Goal: Task Accomplishment & Management: Use online tool/utility

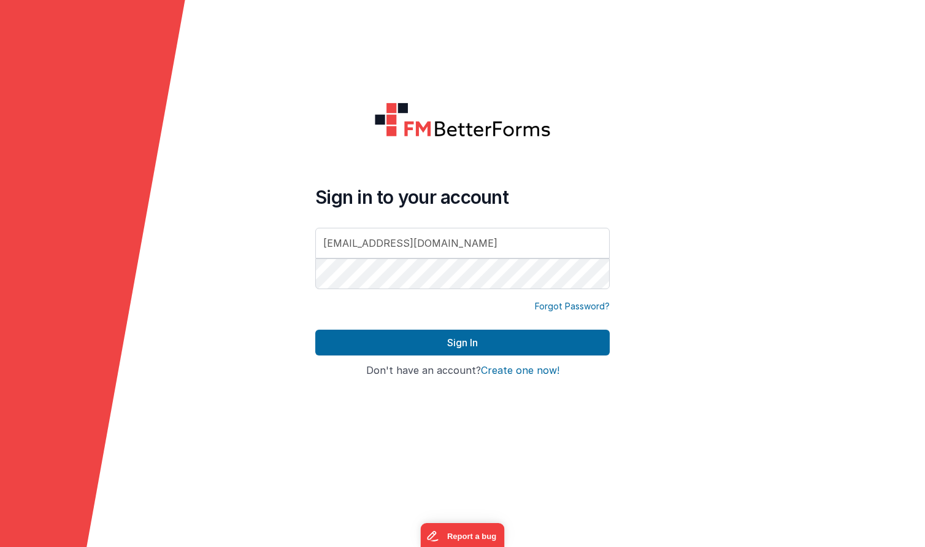
type input "[EMAIL_ADDRESS][DOMAIN_NAME]"
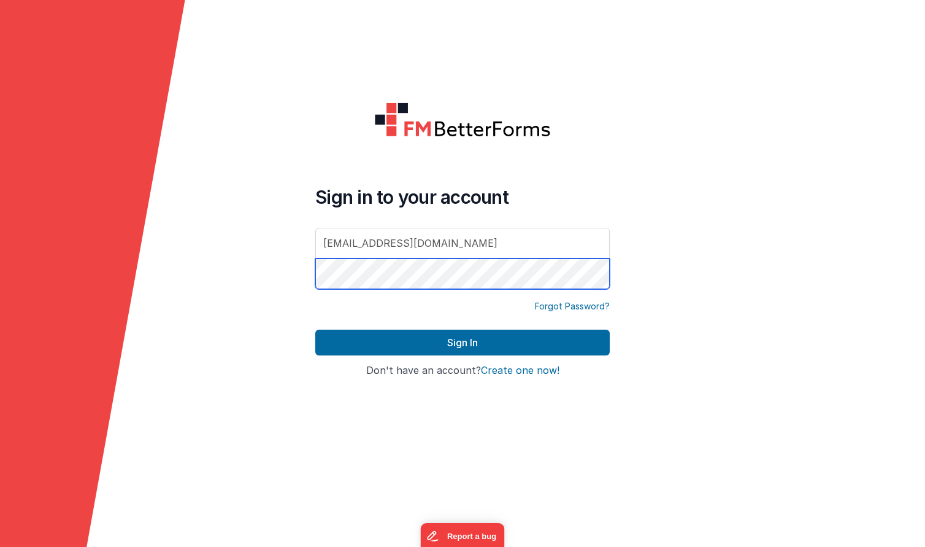
click at [463, 342] on button "Sign In" at bounding box center [462, 343] width 295 height 26
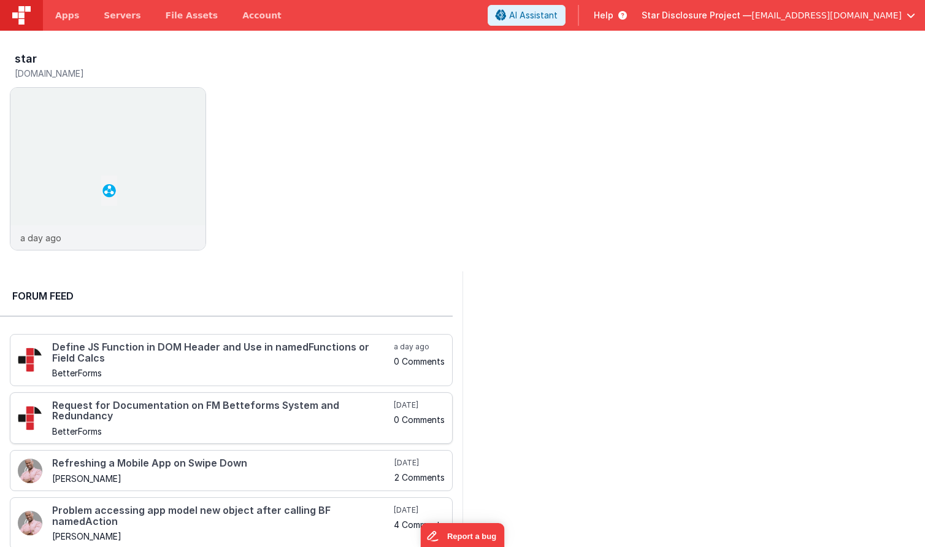
click at [176, 400] on h4 "Request for Documentation on FM Betteforms System and Redundancy" at bounding box center [221, 410] width 339 height 21
click at [75, 17] on span "Apps" at bounding box center [67, 15] width 24 height 12
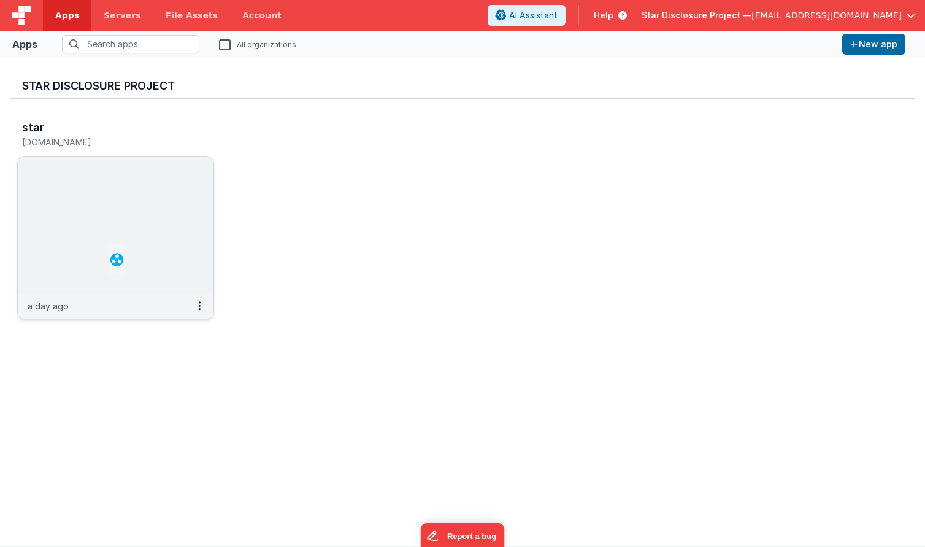
click at [63, 275] on img at bounding box center [116, 224] width 196 height 137
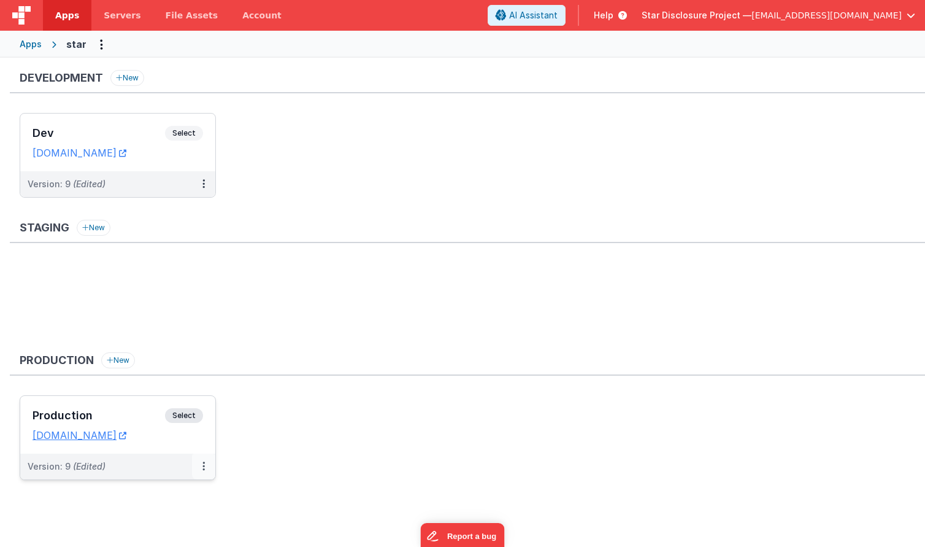
click at [201, 466] on button at bounding box center [203, 467] width 23 height 26
click at [174, 508] on link "Open Helper" at bounding box center [161, 516] width 108 height 22
click at [168, 535] on link "Deploy..." at bounding box center [161, 538] width 108 height 22
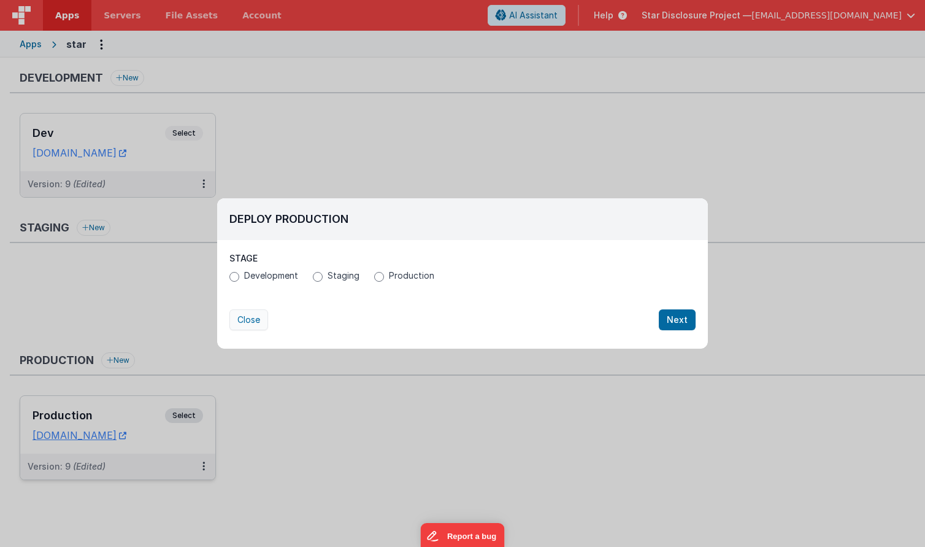
click at [245, 316] on button "Close" at bounding box center [249, 319] width 39 height 21
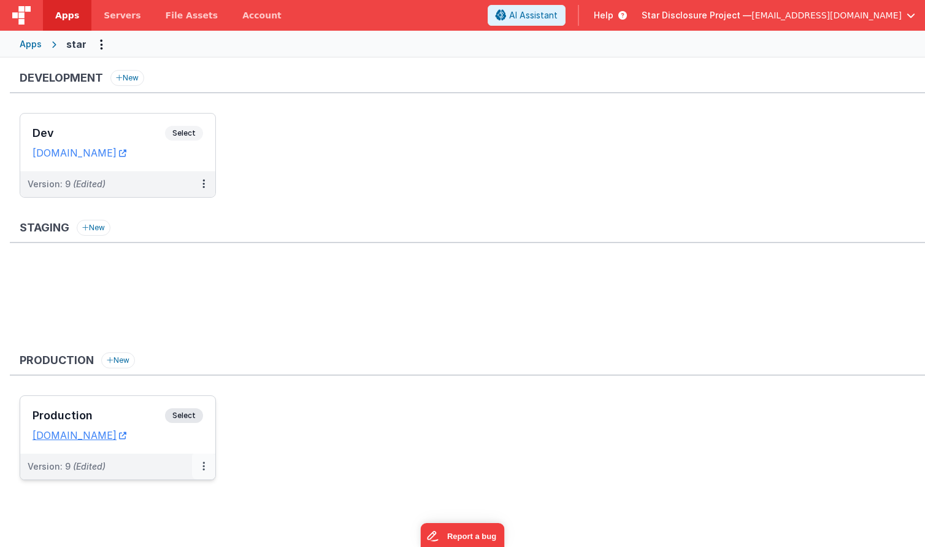
click at [204, 466] on icon at bounding box center [204, 466] width 2 height 1
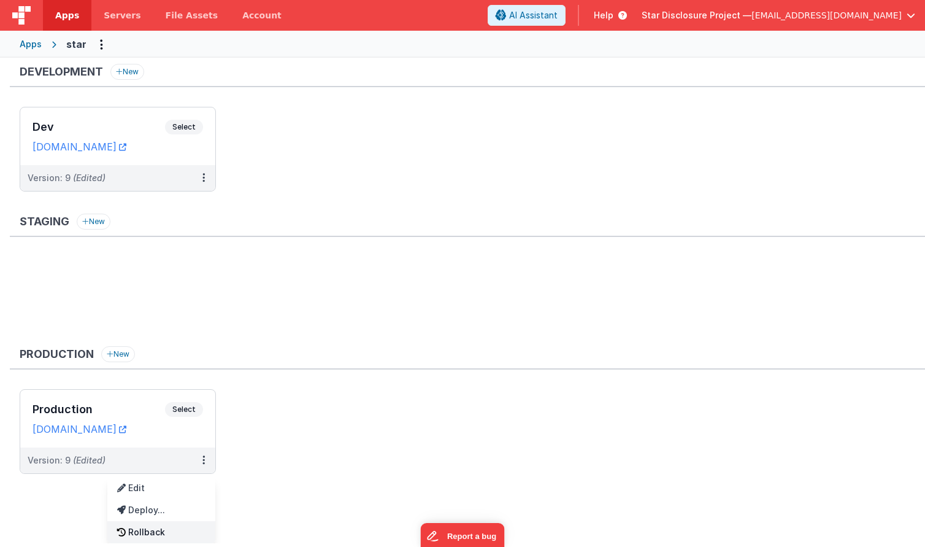
scroll to position [6, 0]
click at [193, 414] on div at bounding box center [462, 273] width 925 height 547
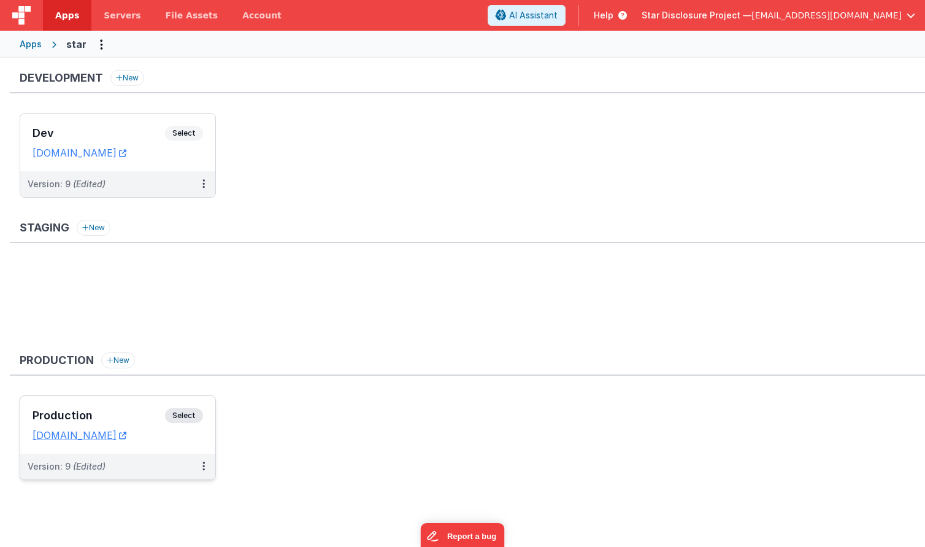
click at [190, 414] on span "Select" at bounding box center [184, 415] width 38 height 15
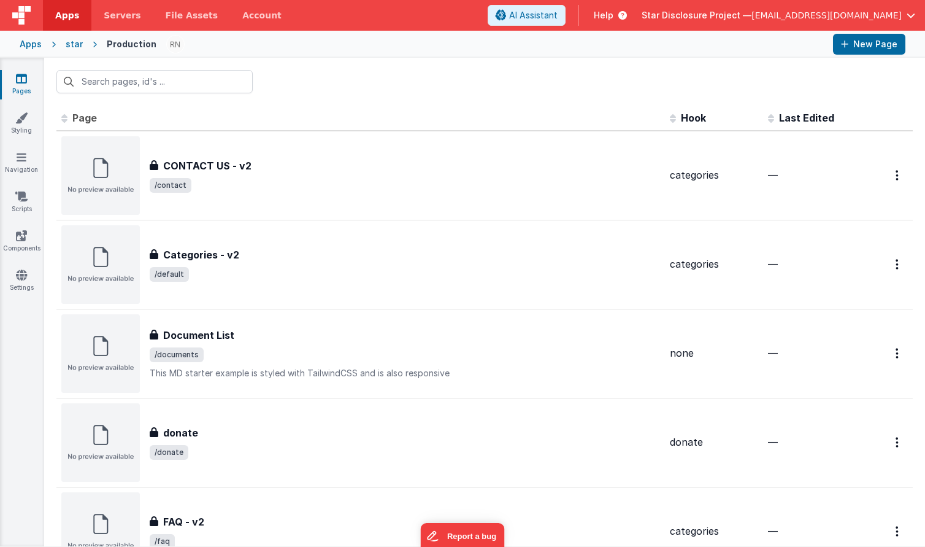
click at [16, 84] on icon at bounding box center [21, 78] width 11 height 12
click at [18, 116] on icon at bounding box center [21, 118] width 12 height 12
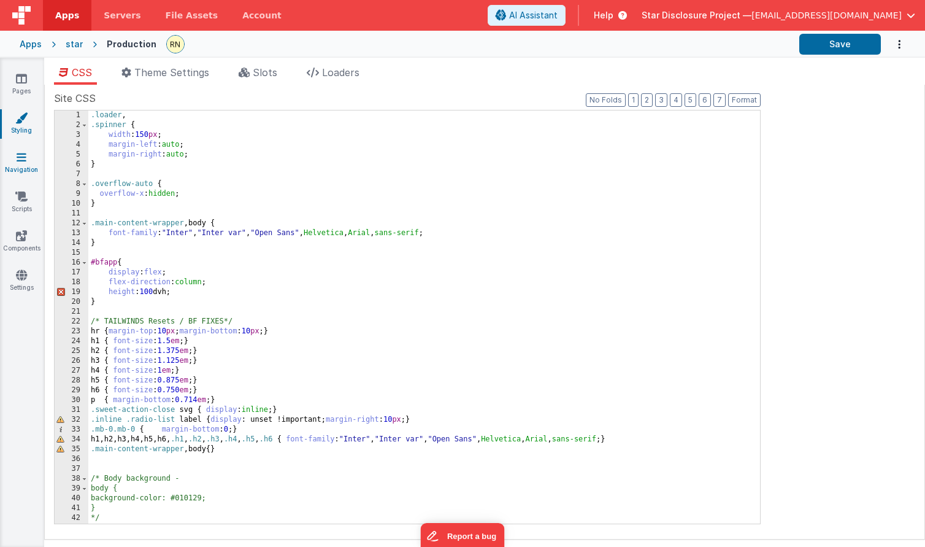
click at [25, 157] on icon at bounding box center [22, 157] width 10 height 12
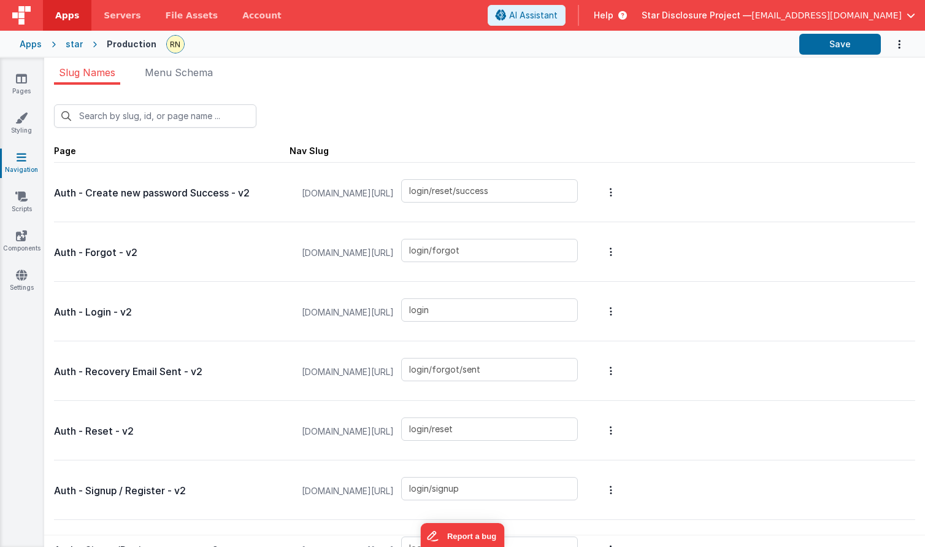
click at [617, 192] on button "Options" at bounding box center [611, 192] width 17 height 49
click at [554, 109] on link "Edit Page" at bounding box center [546, 104] width 107 height 22
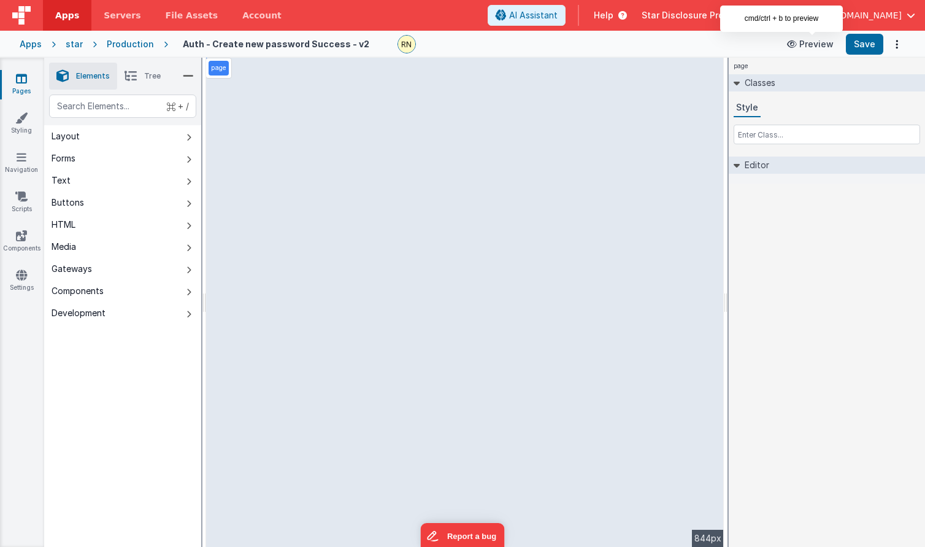
click at [827, 47] on button "Preview" at bounding box center [810, 44] width 61 height 20
click at [898, 45] on icon "Options" at bounding box center [897, 44] width 17 height 1
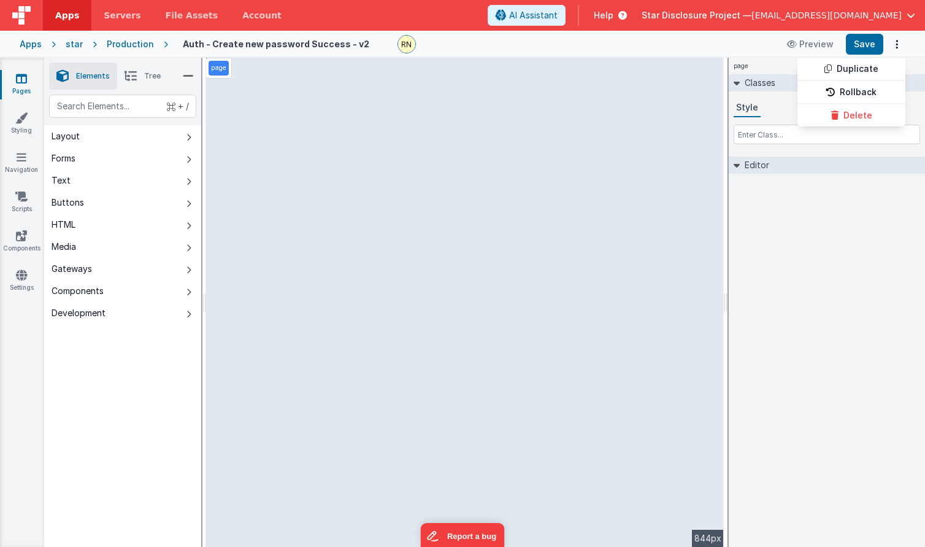
click at [913, 45] on button at bounding box center [462, 273] width 925 height 547
click at [21, 163] on link "Navigation" at bounding box center [21, 163] width 44 height 25
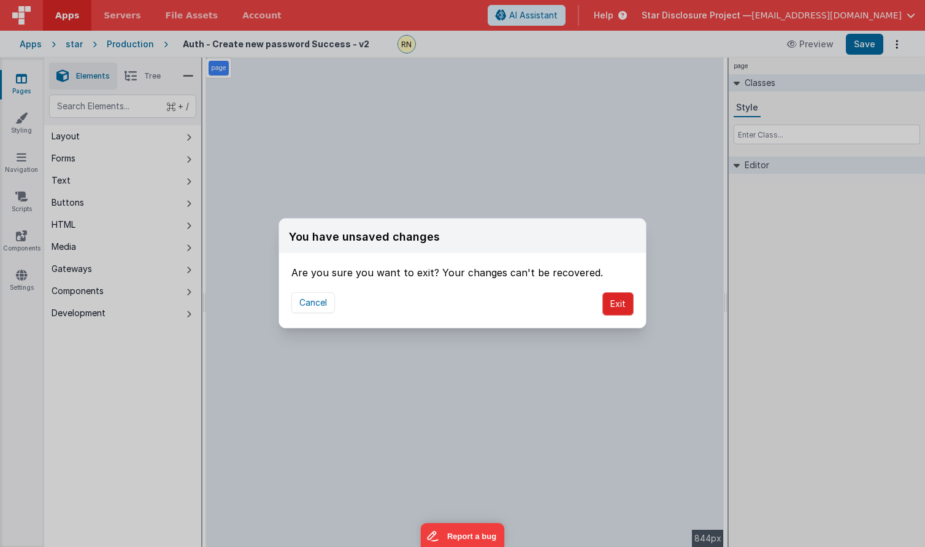
click at [619, 303] on button "Exit" at bounding box center [618, 303] width 31 height 23
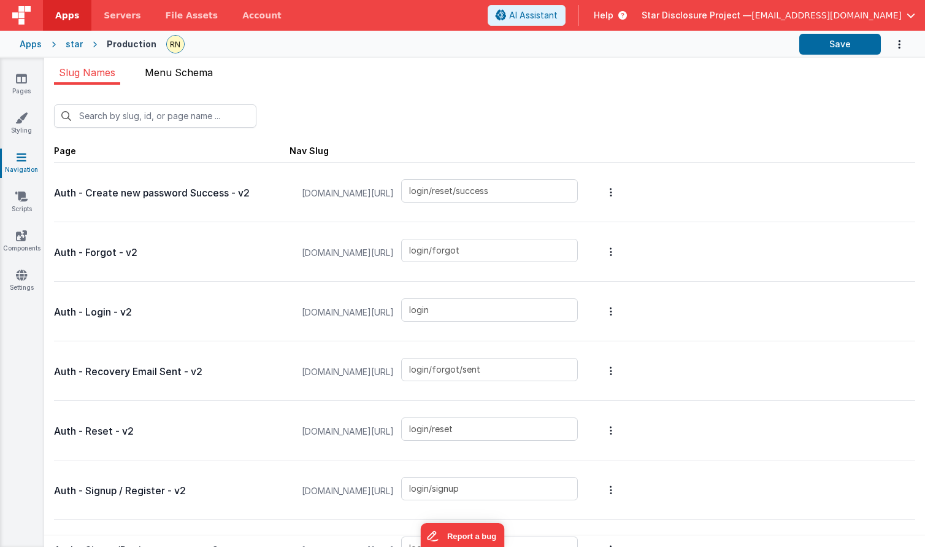
click at [203, 75] on span "Menu Schema" at bounding box center [179, 72] width 68 height 12
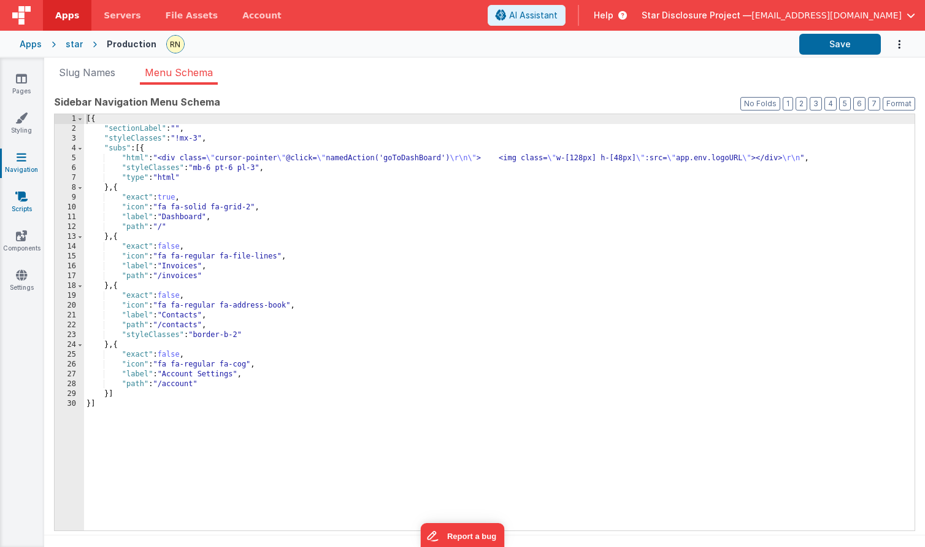
click at [20, 202] on icon at bounding box center [21, 196] width 12 height 12
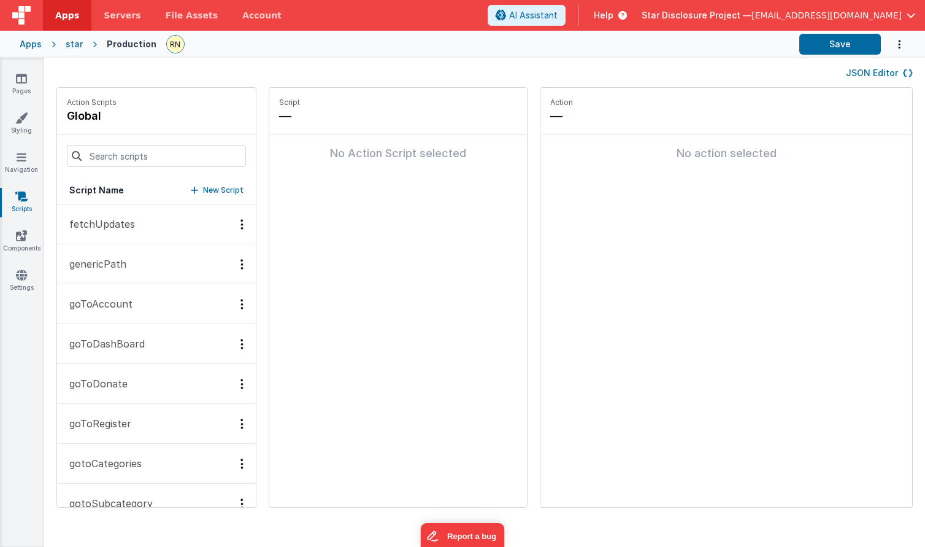
click at [115, 227] on p "fetchUpdates" at bounding box center [98, 224] width 73 height 15
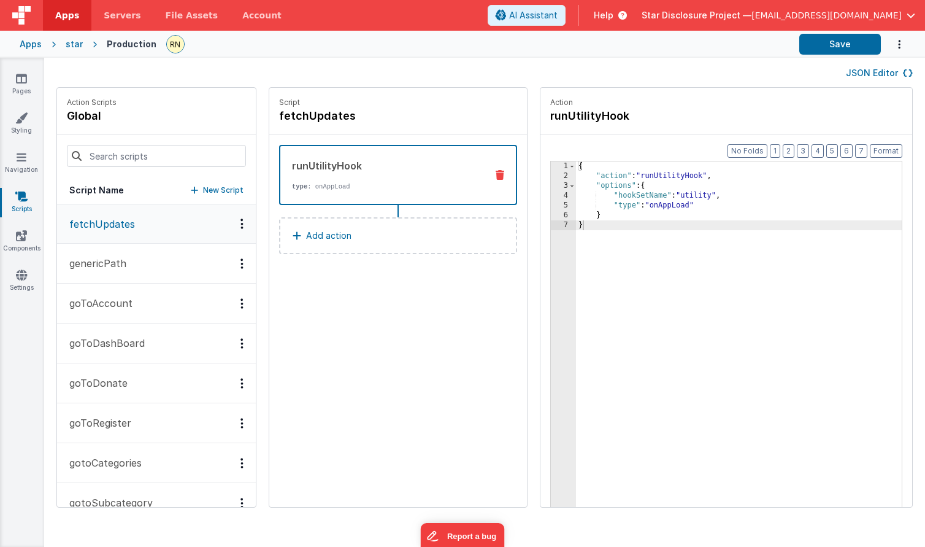
click at [115, 258] on p "genericPath" at bounding box center [94, 263] width 64 height 15
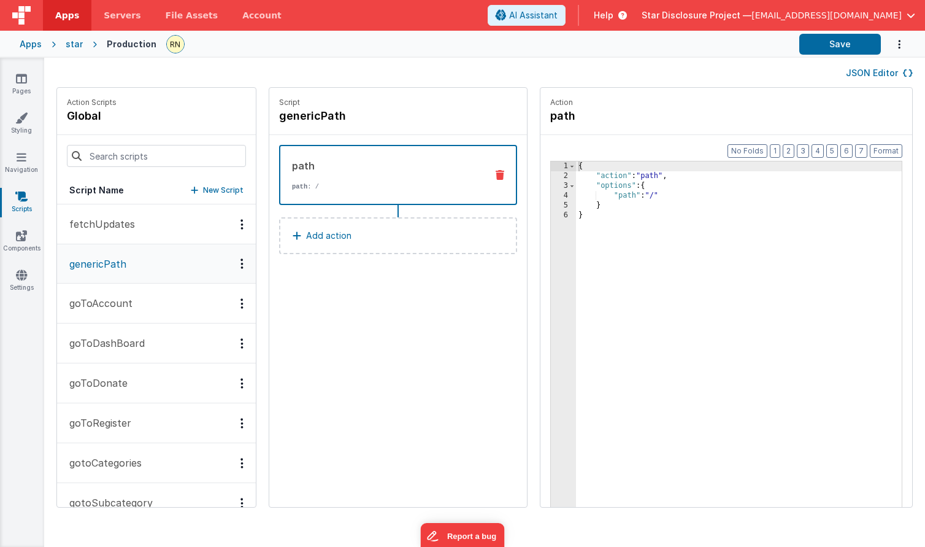
click at [112, 304] on p "goToAccount" at bounding box center [97, 303] width 71 height 15
click at [108, 351] on button "goToDashBoard" at bounding box center [156, 343] width 199 height 40
click at [108, 380] on p "goToDonate" at bounding box center [95, 383] width 66 height 15
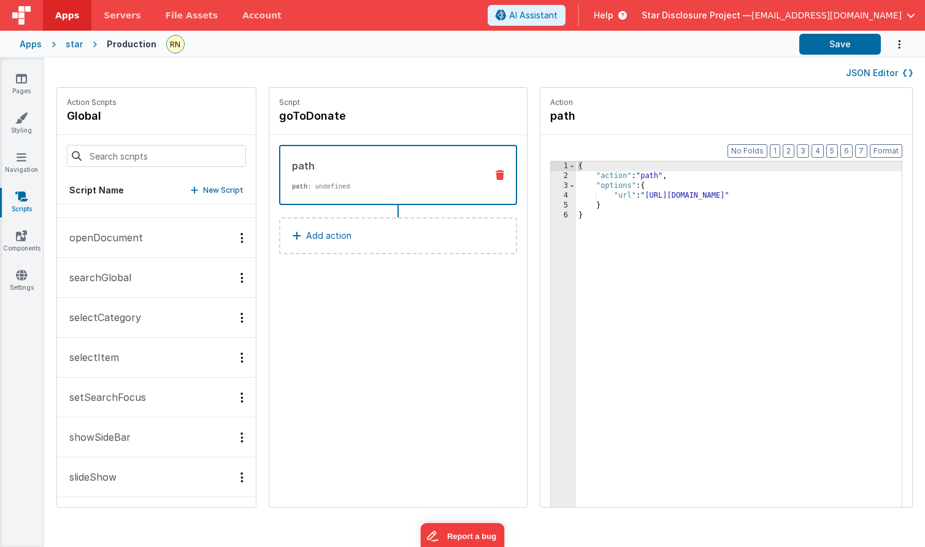
scroll to position [544, 0]
click at [169, 47] on img at bounding box center [175, 44] width 17 height 17
click at [18, 234] on icon at bounding box center [21, 236] width 11 height 12
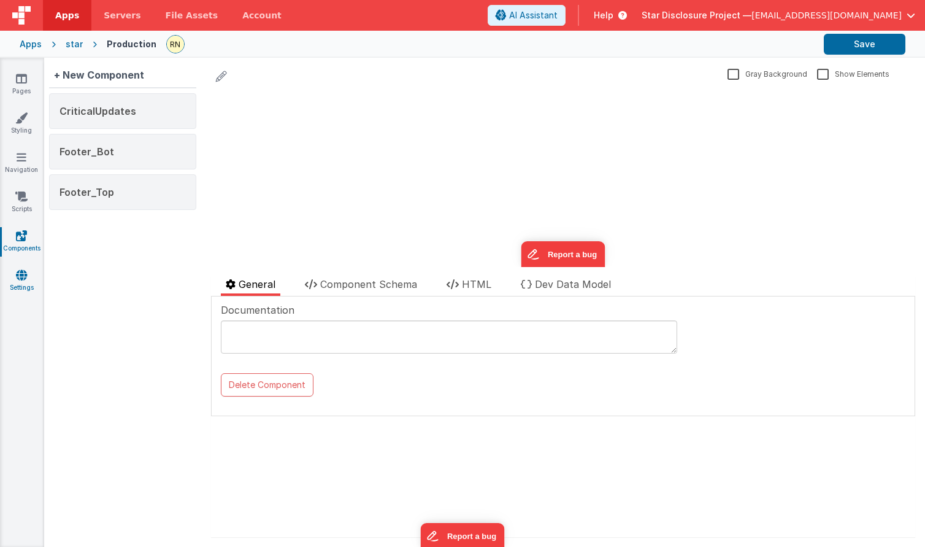
click at [23, 274] on icon at bounding box center [21, 275] width 11 height 12
